Goal: Task Accomplishment & Management: Manage account settings

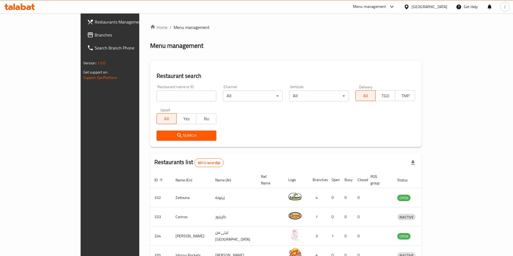
click at [157, 91] on input "search" at bounding box center [187, 96] width 60 height 11
type input "sumo sushi"
click button "Search" at bounding box center [187, 136] width 60 height 10
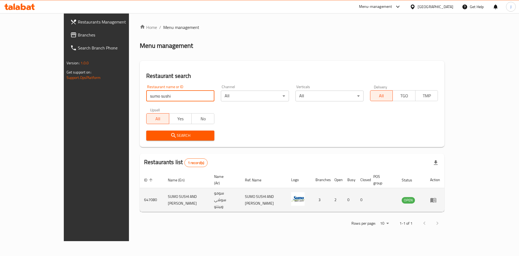
click at [437, 197] on icon "enhanced table" at bounding box center [433, 200] width 6 height 6
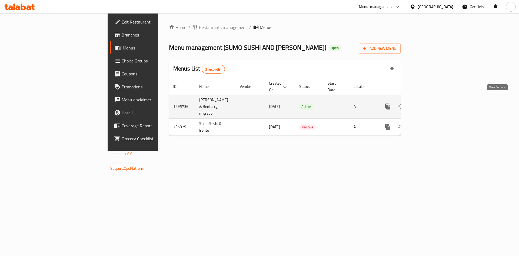
click at [430, 103] on icon "enhanced table" at bounding box center [427, 106] width 6 height 6
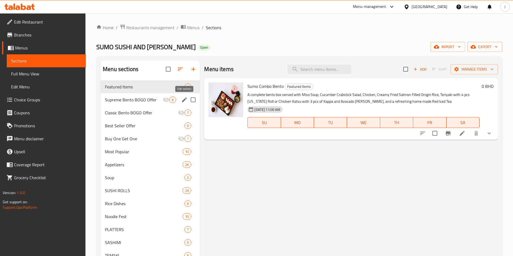
click at [182, 100] on icon "edit" at bounding box center [184, 100] width 6 height 6
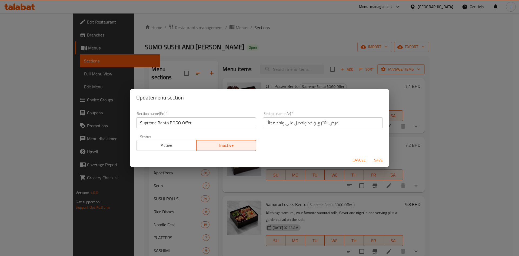
drag, startPoint x: 168, startPoint y: 142, endPoint x: 173, endPoint y: 142, distance: 5.7
click at [168, 141] on span "Active" at bounding box center [167, 145] width 56 height 8
click at [379, 158] on span "Save" at bounding box center [378, 160] width 13 height 7
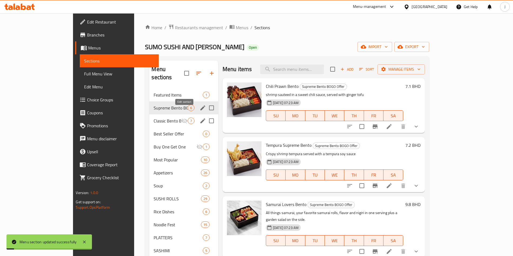
click at [200, 118] on icon "edit" at bounding box center [203, 121] width 6 height 6
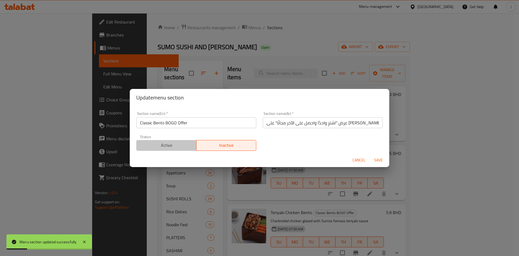
click at [170, 140] on button "Active" at bounding box center [166, 145] width 60 height 11
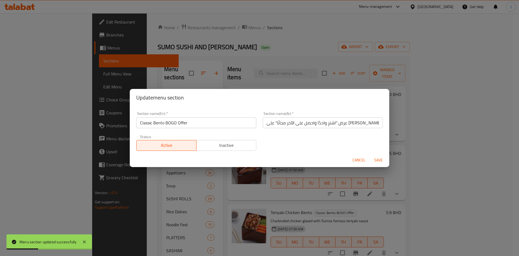
click at [378, 159] on span "Save" at bounding box center [378, 160] width 13 height 7
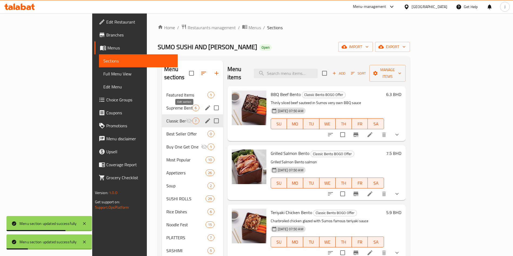
click at [205, 118] on icon "edit" at bounding box center [207, 120] width 5 height 5
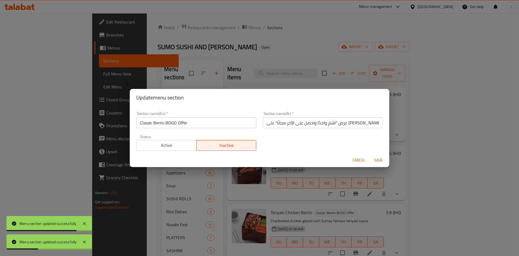
click at [171, 142] on span "Active" at bounding box center [167, 145] width 56 height 8
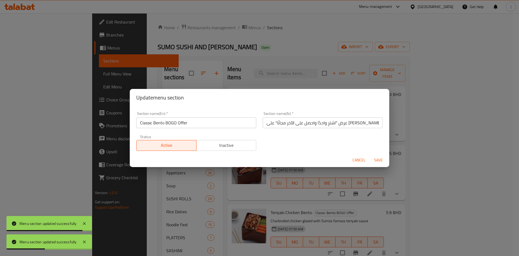
click at [377, 158] on span "Save" at bounding box center [378, 160] width 13 height 7
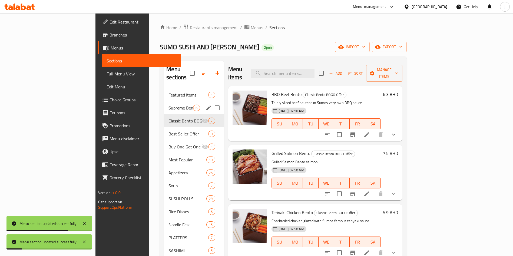
click at [206, 105] on icon "edit" at bounding box center [208, 107] width 5 height 5
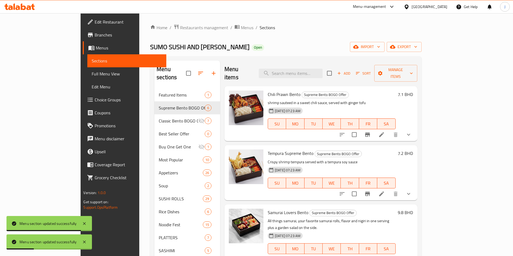
click at [92, 86] on span "Edit Menu" at bounding box center [127, 87] width 70 height 6
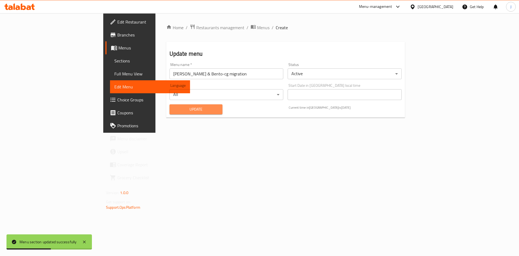
click at [174, 112] on span "Update" at bounding box center [196, 109] width 45 height 7
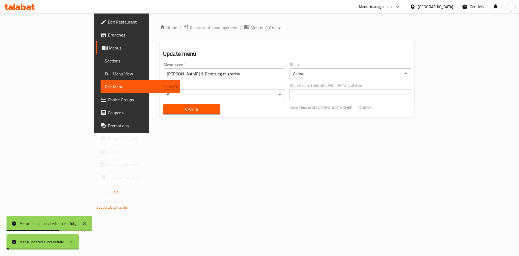
click at [167, 111] on span "Update" at bounding box center [191, 109] width 49 height 7
